Goal: Information Seeking & Learning: Find specific fact

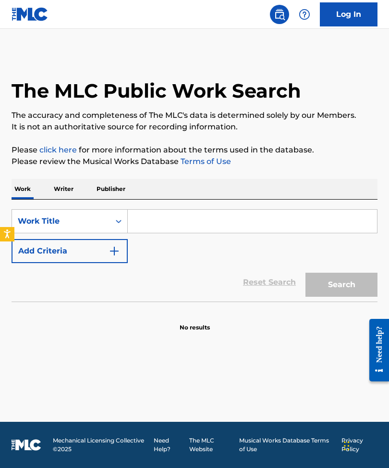
click at [163, 228] on input "Search Form" at bounding box center [253, 221] width 250 height 23
paste input "OFRENDA"
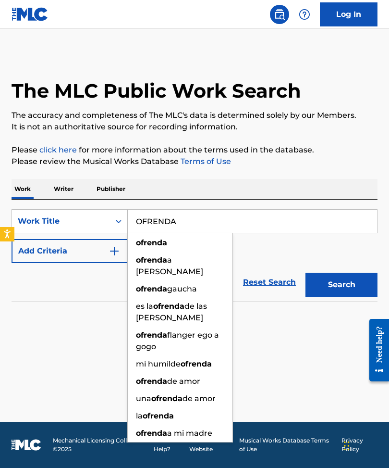
type input "OFRENDA"
click at [166, 196] on div "Work Writer Publisher" at bounding box center [195, 189] width 366 height 20
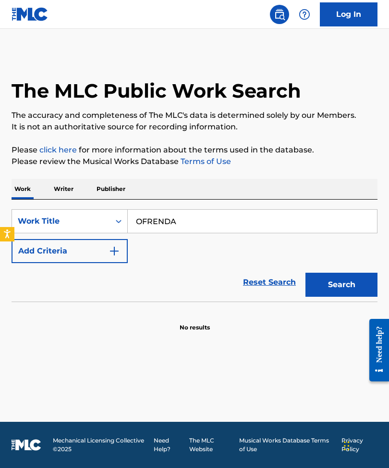
click at [110, 249] on img "Search Form" at bounding box center [115, 251] width 12 height 12
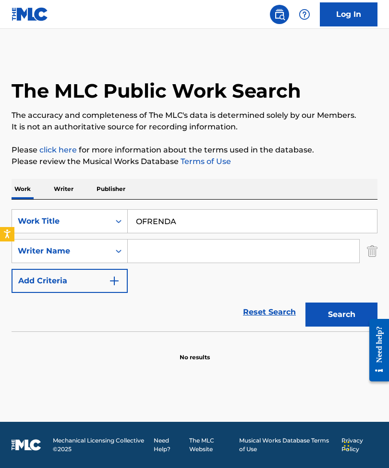
click at [167, 258] on input "Search Form" at bounding box center [244, 250] width 232 height 23
paste input "[PERSON_NAME]"
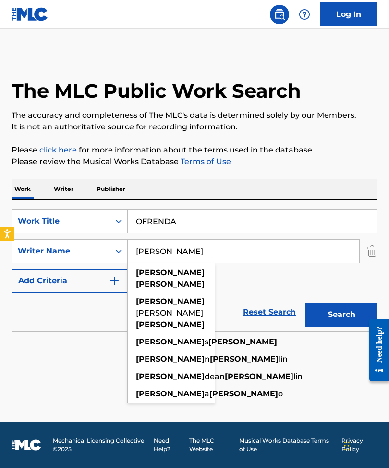
type input "[PERSON_NAME]"
click at [320, 271] on div "SearchWithCriteria954165d8-b1f0-4baf-b449-d32ca70a4fc5 Work Title OFRENDA Searc…" at bounding box center [195, 251] width 366 height 84
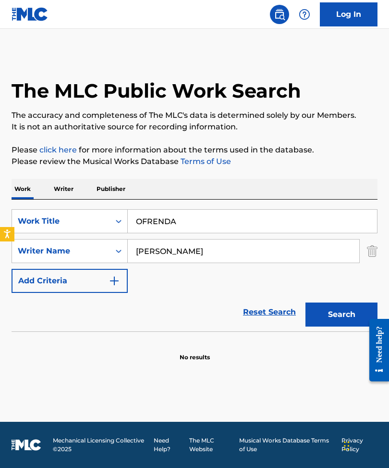
click at [356, 322] on button "Search" at bounding box center [342, 314] width 72 height 24
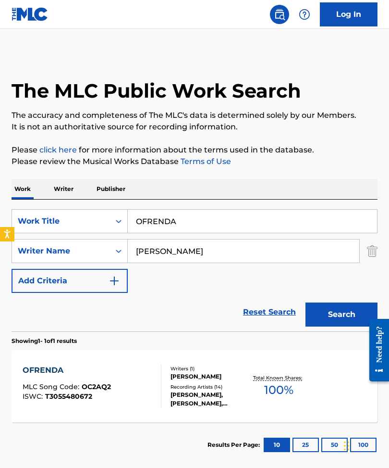
click at [123, 376] on div "OFRENDA MLC Song Code : OC2AQ2 ISWC : T3055480672" at bounding box center [92, 385] width 139 height 43
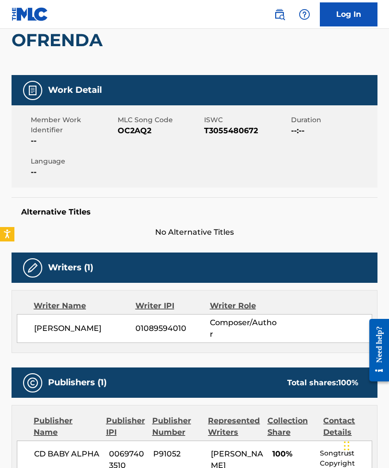
scroll to position [41, 0]
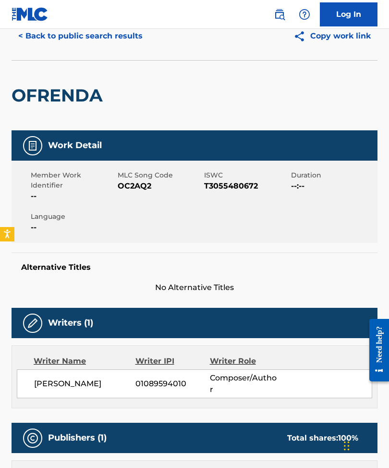
click at [141, 187] on span "OC2AQ2" at bounding box center [160, 186] width 85 height 12
copy span "OC2AQ2"
click at [97, 35] on button "< Back to public search results" at bounding box center [81, 36] width 138 height 24
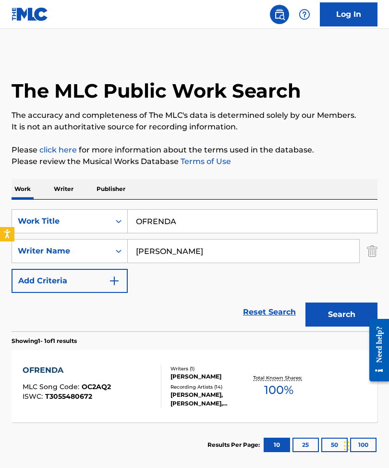
click at [150, 206] on div "SearchWithCriteria954165d8-b1f0-4baf-b449-d32ca70a4fc5 Work Title OFRENDA Searc…" at bounding box center [195, 266] width 366 height 132
click at [147, 216] on input "OFRENDA" at bounding box center [253, 221] width 250 height 23
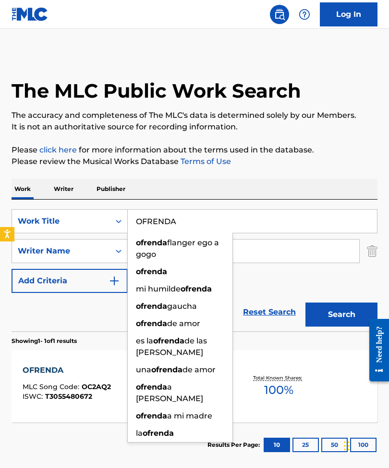
drag, startPoint x: 147, startPoint y: 216, endPoint x: 136, endPoint y: 181, distance: 36.8
click at [147, 216] on input "OFRENDA" at bounding box center [253, 221] width 250 height 23
paste input "Press F5"
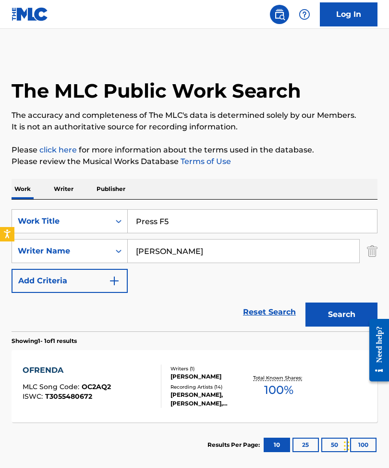
type input "Press F5"
click at [365, 250] on div "SearchWithCriteria3fc307bf-3b21-412b-883c-0974cdb59cb6 Writer Name [PERSON_NAME]" at bounding box center [195, 251] width 366 height 24
click at [368, 250] on img "Search Form" at bounding box center [372, 251] width 11 height 24
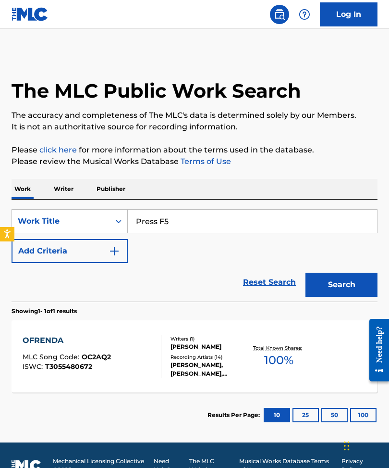
click at [351, 286] on button "Search" at bounding box center [342, 285] width 72 height 24
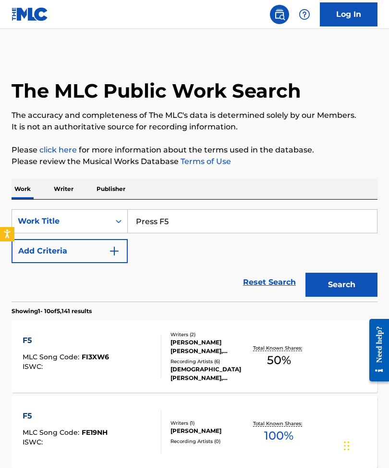
drag, startPoint x: 112, startPoint y: 249, endPoint x: 119, endPoint y: 249, distance: 7.7
click at [112, 249] on img "Search Form" at bounding box center [115, 251] width 12 height 12
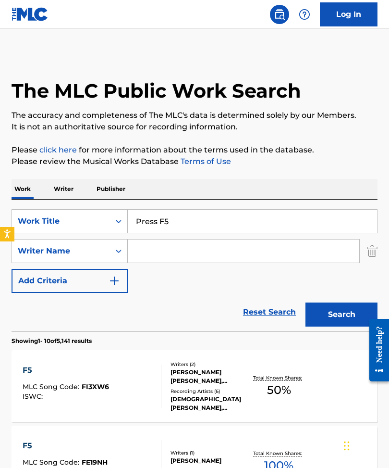
click at [163, 250] on input "Search Form" at bounding box center [244, 250] width 232 height 23
paste input "GRAY"
click at [309, 287] on div "SearchWithCriteria954165d8-b1f0-4baf-b449-d32ca70a4fc5 Work Title Press F5 Sear…" at bounding box center [195, 251] width 366 height 84
click at [336, 318] on button "Search" at bounding box center [342, 314] width 72 height 24
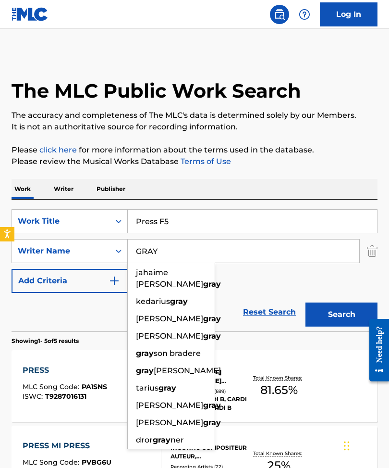
click at [270, 251] on input "GRAY" at bounding box center [244, 250] width 232 height 23
paste input "Anandelight"
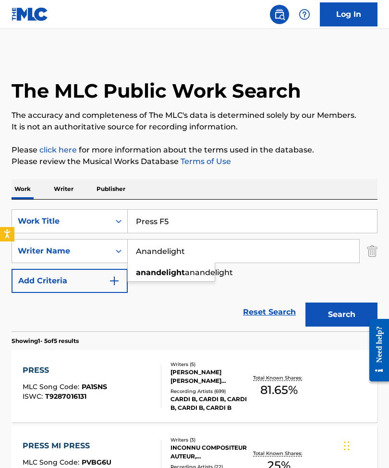
click at [340, 313] on button "Search" at bounding box center [342, 314] width 72 height 24
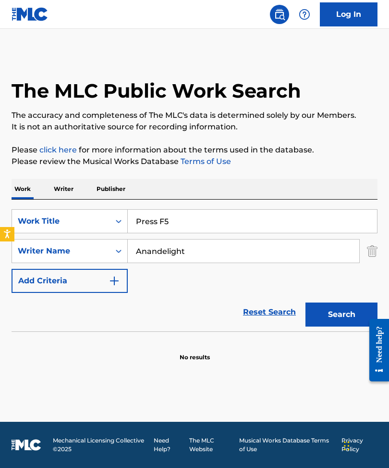
click at [167, 259] on input "Anandelight" at bounding box center [244, 250] width 232 height 23
click at [167, 258] on input "Anandelight" at bounding box center [244, 250] width 232 height 23
paste input "Geegooin"
type input "Geegooin"
click at [248, 273] on div "SearchWithCriteria954165d8-b1f0-4baf-b449-d32ca70a4fc5 Work Title Press F5 Sear…" at bounding box center [195, 251] width 366 height 84
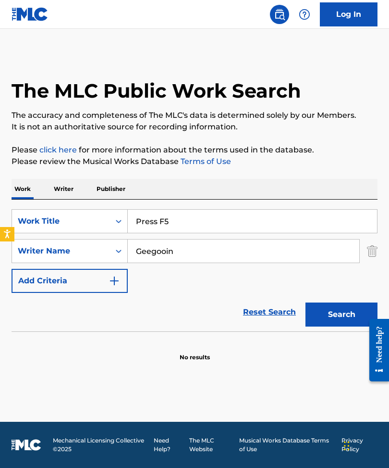
click at [332, 319] on button "Search" at bounding box center [342, 314] width 72 height 24
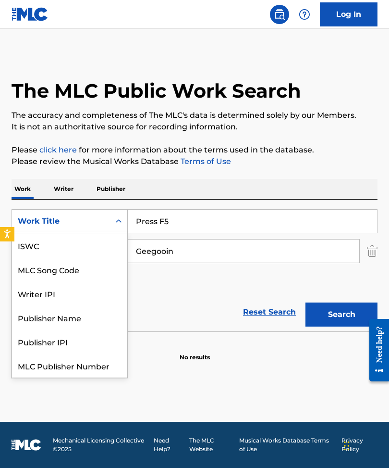
click at [110, 224] on div "Search Form" at bounding box center [118, 221] width 17 height 23
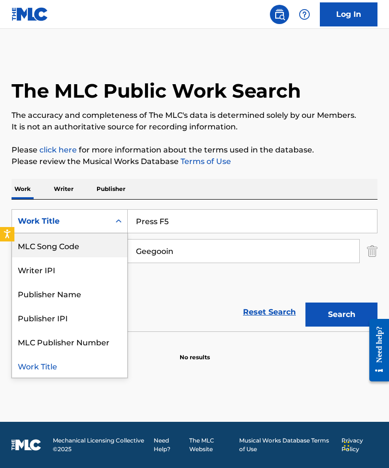
click at [80, 240] on div "MLC Song Code" at bounding box center [69, 245] width 115 height 24
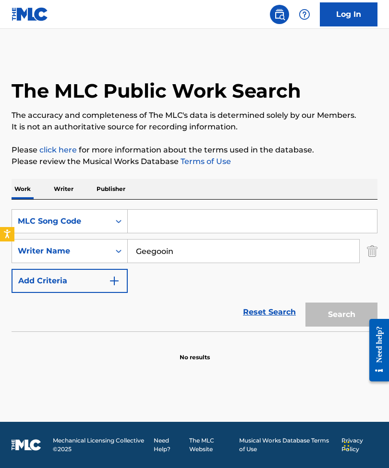
click at [167, 222] on input "Search Form" at bounding box center [253, 221] width 250 height 23
paste input "SB1MHO"
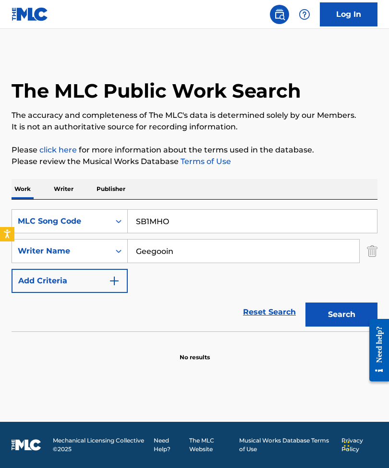
type input "SB1MHO"
drag, startPoint x: 385, startPoint y: 251, endPoint x: 372, endPoint y: 252, distance: 13.0
click at [373, 252] on div "The MLC Public Work Search The accuracy and completeness of The MLC's data is d…" at bounding box center [194, 207] width 389 height 309
click at [372, 252] on img "Search Form" at bounding box center [372, 251] width 11 height 24
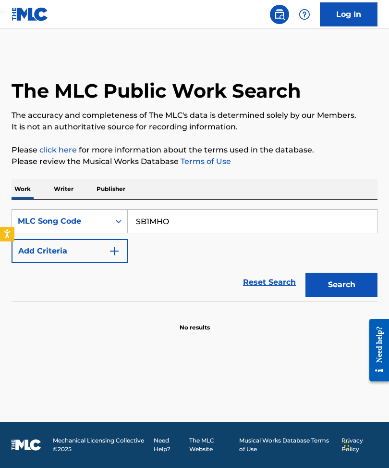
click at [328, 277] on button "Search" at bounding box center [342, 285] width 72 height 24
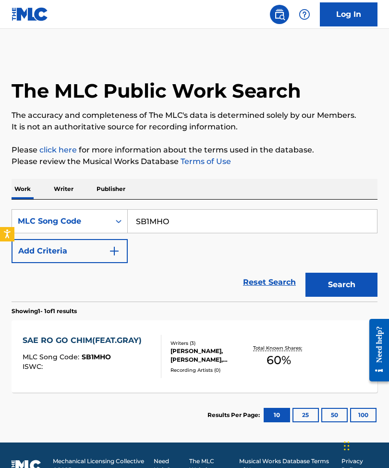
click at [140, 362] on div "MLC Song Code : SB1MHO" at bounding box center [85, 358] width 124 height 10
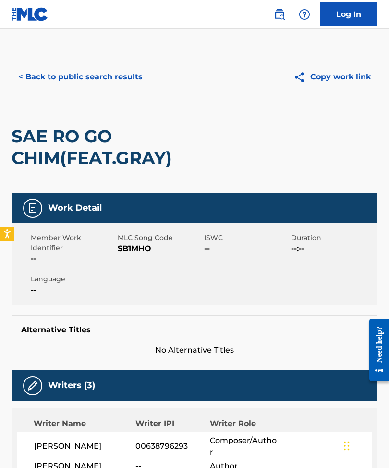
click at [35, 135] on h2 "SAE RO GO CHIM(FEAT.GRAY)" at bounding box center [122, 146] width 220 height 43
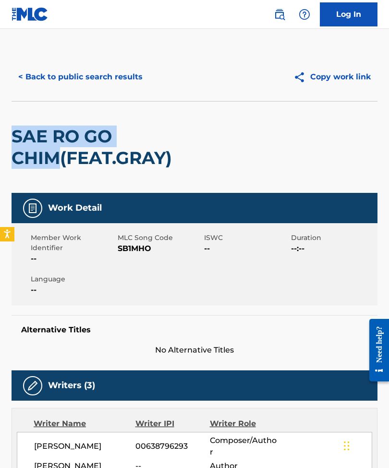
drag, startPoint x: 9, startPoint y: 133, endPoint x: 63, endPoint y: 158, distance: 60.0
copy h2 "SAE RO GO CHIM"
click at [84, 79] on button "< Back to public search results" at bounding box center [81, 77] width 138 height 24
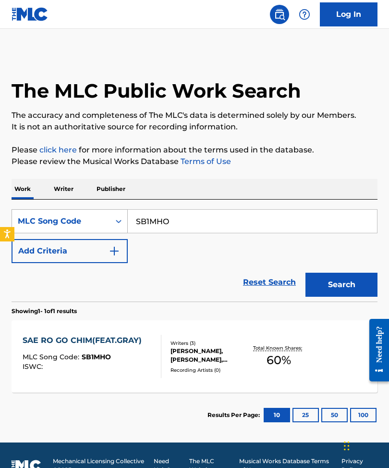
click at [126, 222] on div "Search Form" at bounding box center [118, 221] width 17 height 17
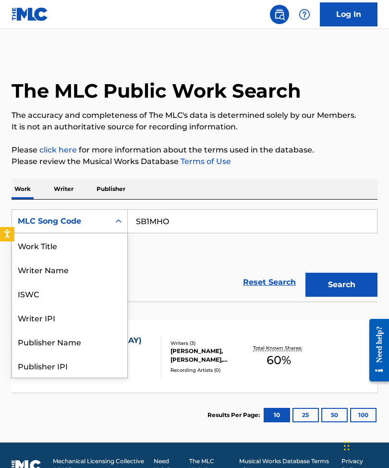
scroll to position [48, 0]
click at [136, 222] on input "SB1MHO" at bounding box center [253, 221] width 250 height 23
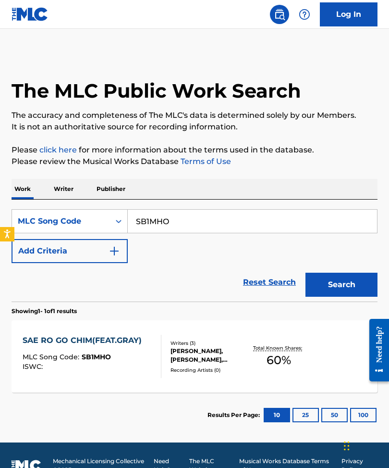
click at [136, 222] on input "SB1MHO" at bounding box center [253, 221] width 250 height 23
paste input "YA1GLH"
type input "YA1GLH"
click at [335, 286] on button "Search" at bounding box center [342, 285] width 72 height 24
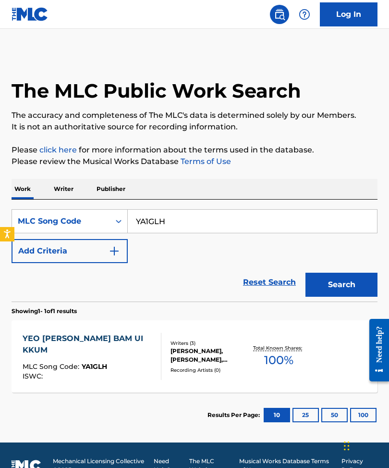
click at [116, 332] on div "YEO [PERSON_NAME] BAM UI KKUM MLC Song Code : YA1GLH ISWC : Writers ( 3 ) [PERS…" at bounding box center [195, 356] width 366 height 72
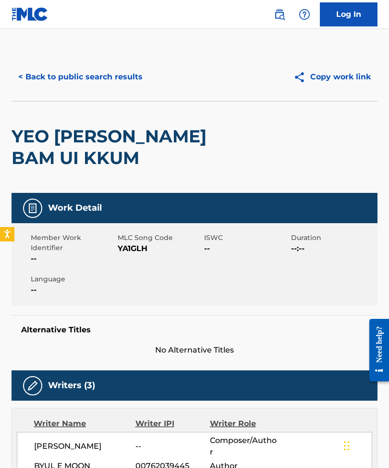
click at [88, 67] on button "< Back to public search results" at bounding box center [81, 77] width 138 height 24
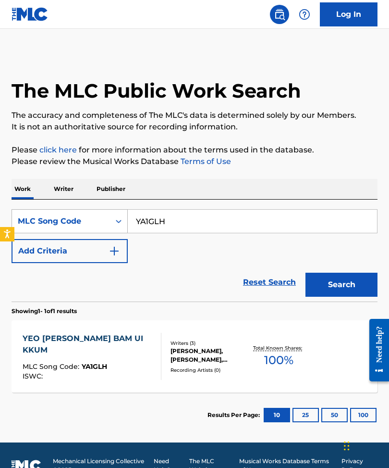
click at [89, 224] on div "MLC Song Code" at bounding box center [61, 221] width 87 height 12
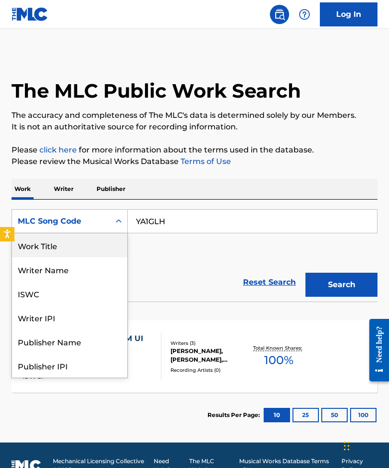
click at [88, 241] on div "Work Title" at bounding box center [69, 245] width 115 height 24
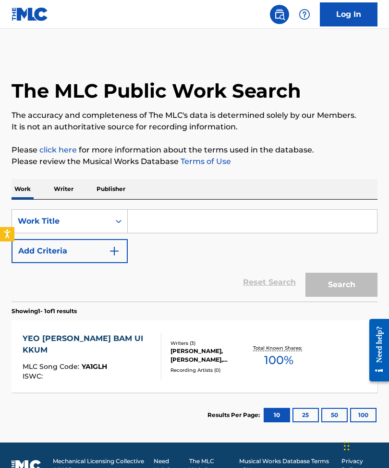
click at [141, 232] on input "Search Form" at bounding box center [253, 221] width 250 height 23
paste input "Midnight Summer Dream"
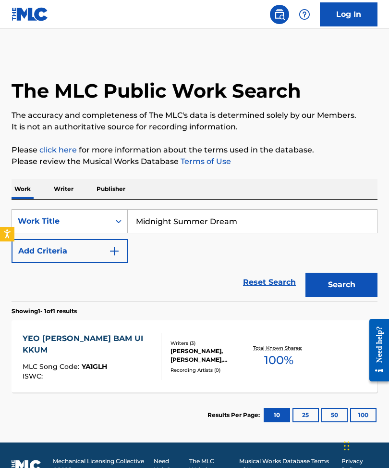
type input "Midnight Summer Dream"
click at [99, 254] on button "Add Criteria" at bounding box center [70, 251] width 116 height 24
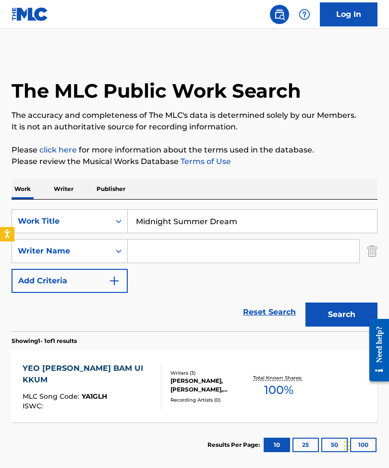
click at [154, 249] on input "Search Form" at bounding box center [244, 250] width 232 height 23
paste input "Byul E Moon"
click at [340, 303] on button "Search" at bounding box center [342, 314] width 72 height 24
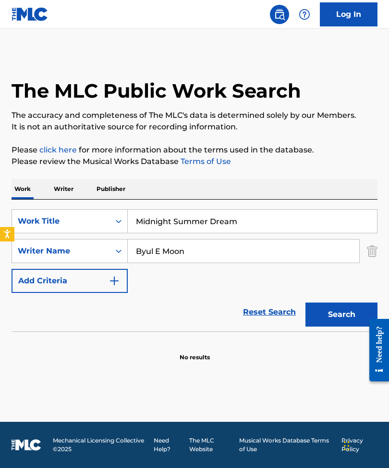
click at [163, 250] on input "Byul E Moon" at bounding box center [244, 250] width 232 height 23
click at [342, 314] on button "Search" at bounding box center [342, 314] width 72 height 24
click at [238, 246] on input "Byul Moon" at bounding box center [244, 250] width 232 height 23
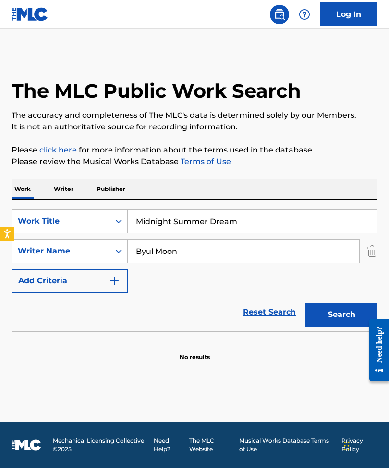
click at [238, 246] on input "Byul Moon" at bounding box center [244, 250] width 232 height 23
paste input "[PERSON_NAME]"
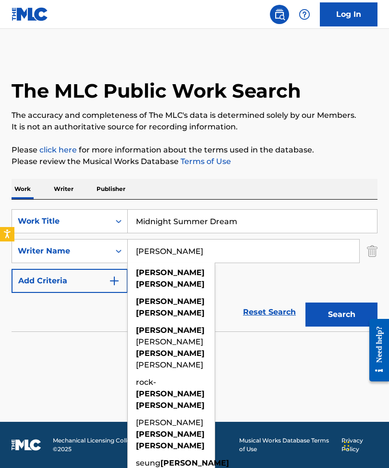
type input "[PERSON_NAME]"
click at [342, 314] on button "Search" at bounding box center [342, 314] width 72 height 24
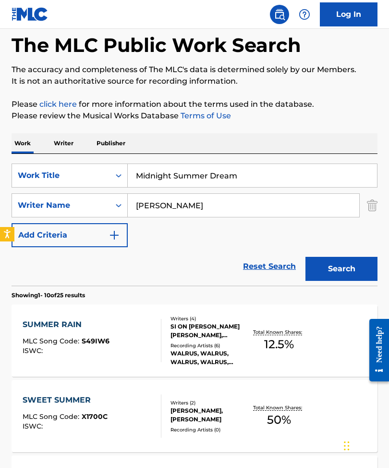
scroll to position [47, 0]
